Goal: Find specific page/section: Find specific page/section

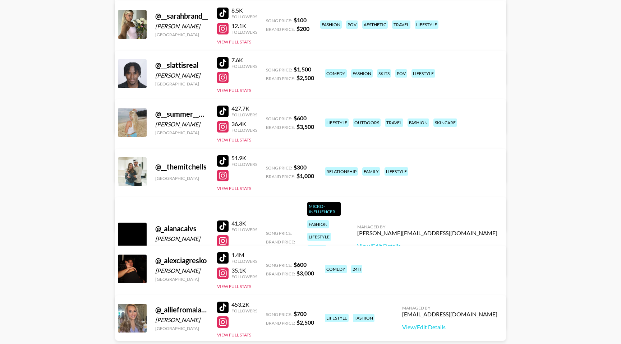
scroll to position [17036, 0]
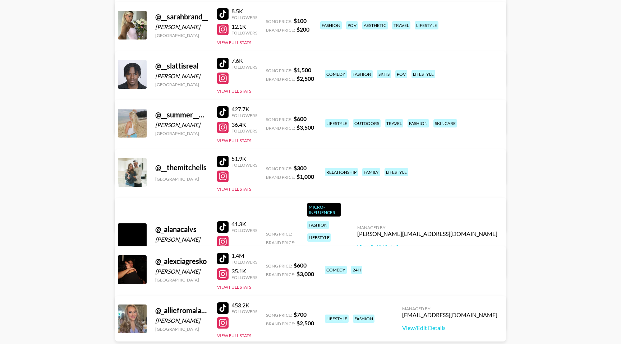
click at [224, 127] on div at bounding box center [222, 127] width 11 height 11
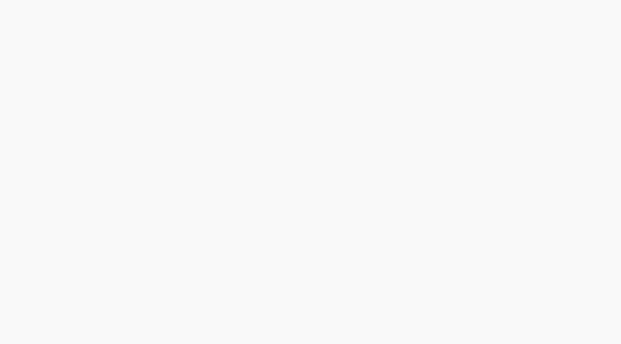
scroll to position [0, 0]
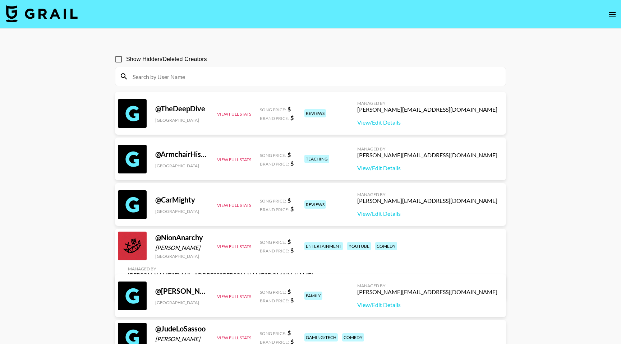
click at [244, 72] on input at bounding box center [314, 76] width 373 height 11
paste input "[URL][DOMAIN_NAME]"
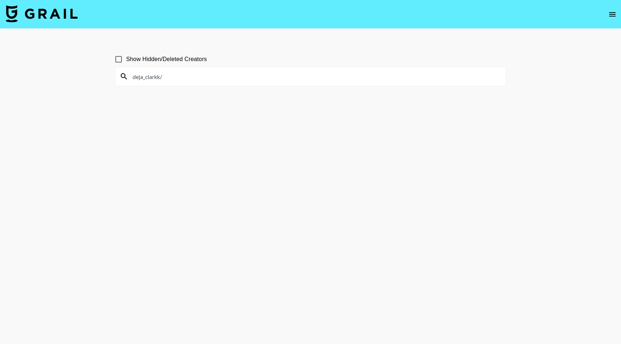
click at [218, 79] on input "deja_clarkk/" at bounding box center [314, 76] width 373 height 11
drag, startPoint x: 177, startPoint y: 73, endPoint x: 136, endPoint y: 78, distance: 41.4
click at [136, 78] on input "deja_clarkk" at bounding box center [314, 76] width 373 height 11
click at [166, 77] on input "eja_clarkkd" at bounding box center [314, 76] width 373 height 11
drag, startPoint x: 137, startPoint y: 78, endPoint x: 157, endPoint y: 77, distance: 20.2
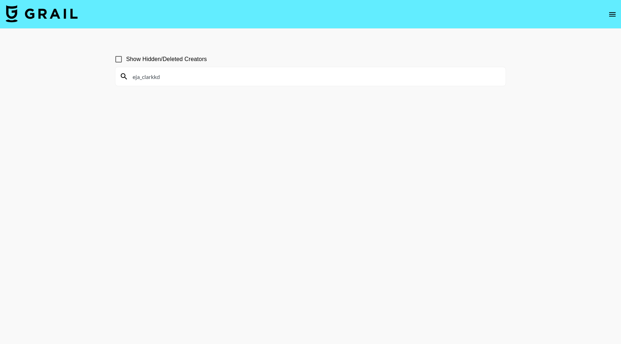
click at [157, 77] on input "eja_clarkkd" at bounding box center [314, 76] width 373 height 11
paste input "florencejiangg's profile picture florencejiangg"
drag, startPoint x: 210, startPoint y: 78, endPoint x: 133, endPoint y: 77, distance: 77.6
click at [133, 77] on input "florencejiangg's profile picture florencejiangg" at bounding box center [314, 76] width 373 height 11
type input "florencejiangg"
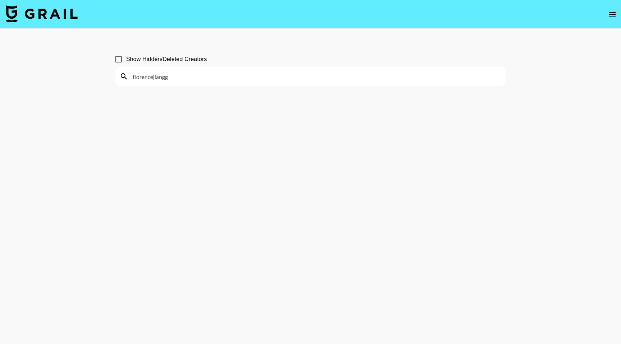
click at [120, 61] on input "Show Hidden/Deleted Creators" at bounding box center [118, 59] width 15 height 15
checkbox input "true"
click at [177, 75] on input "florencejiangg" at bounding box center [314, 76] width 373 height 11
click at [174, 77] on input "florencejiangg" at bounding box center [314, 76] width 373 height 11
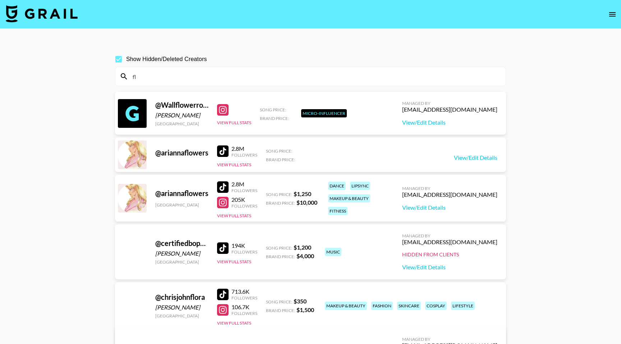
type input "f"
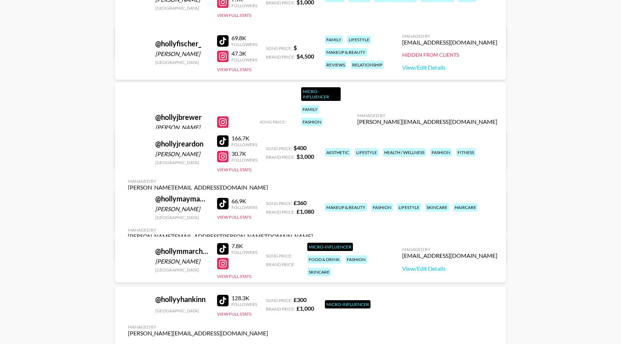
scroll to position [593967, 0]
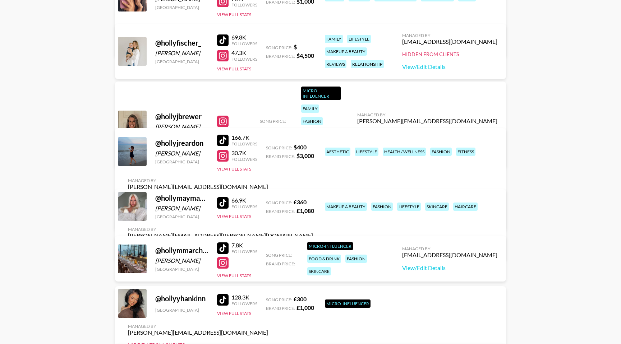
click at [222, 58] on div at bounding box center [222, 55] width 11 height 11
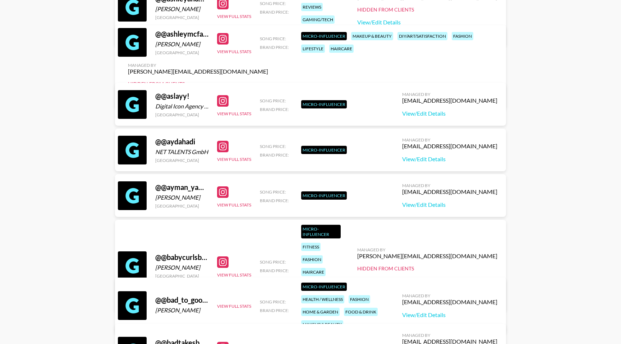
scroll to position [0, 0]
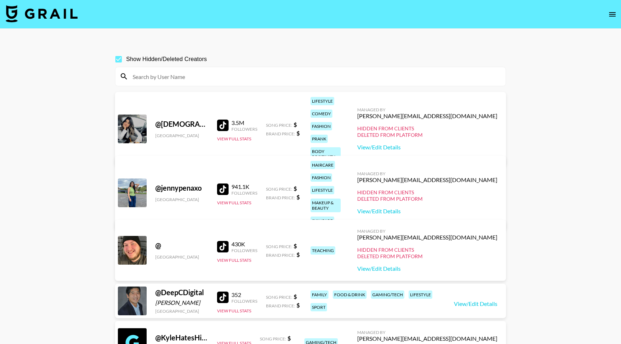
click at [196, 76] on input at bounding box center [314, 76] width 373 height 11
paste input "sky.kellisa"
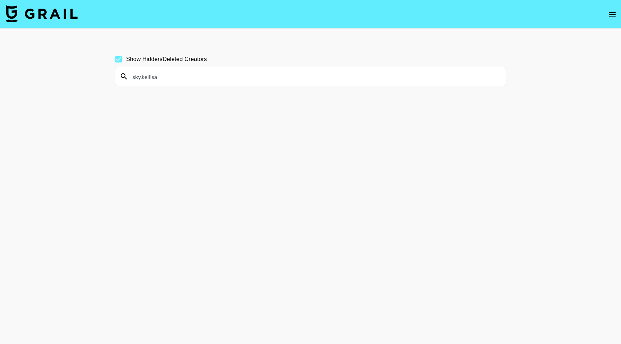
paste input "justamomfriend"
type input "justamomfriend"
click at [118, 60] on input "Show Hidden/Deleted Creators" at bounding box center [118, 59] width 15 height 15
checkbox input "false"
click at [181, 77] on input "justamomfriend" at bounding box center [314, 76] width 373 height 11
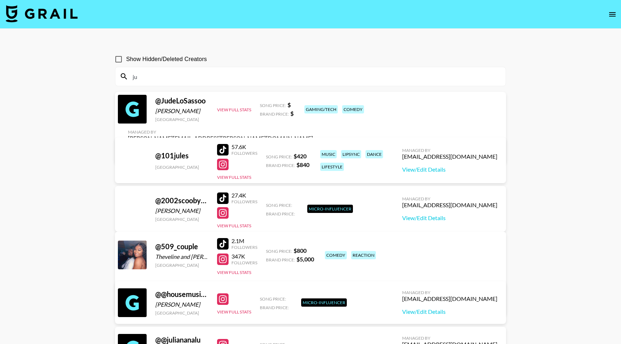
type input "j"
